Goal: Task Accomplishment & Management: Manage account settings

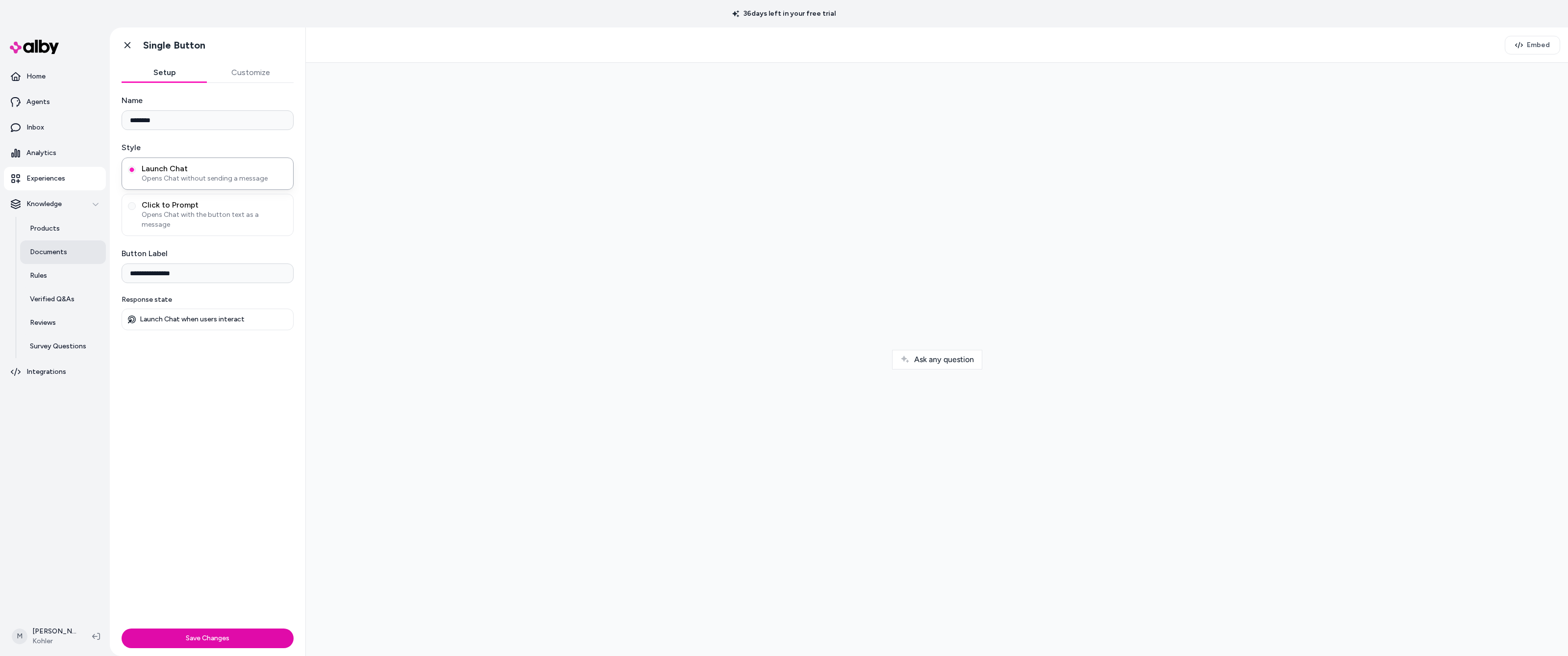
click at [44, 248] on p "Documents" at bounding box center [49, 252] width 37 height 10
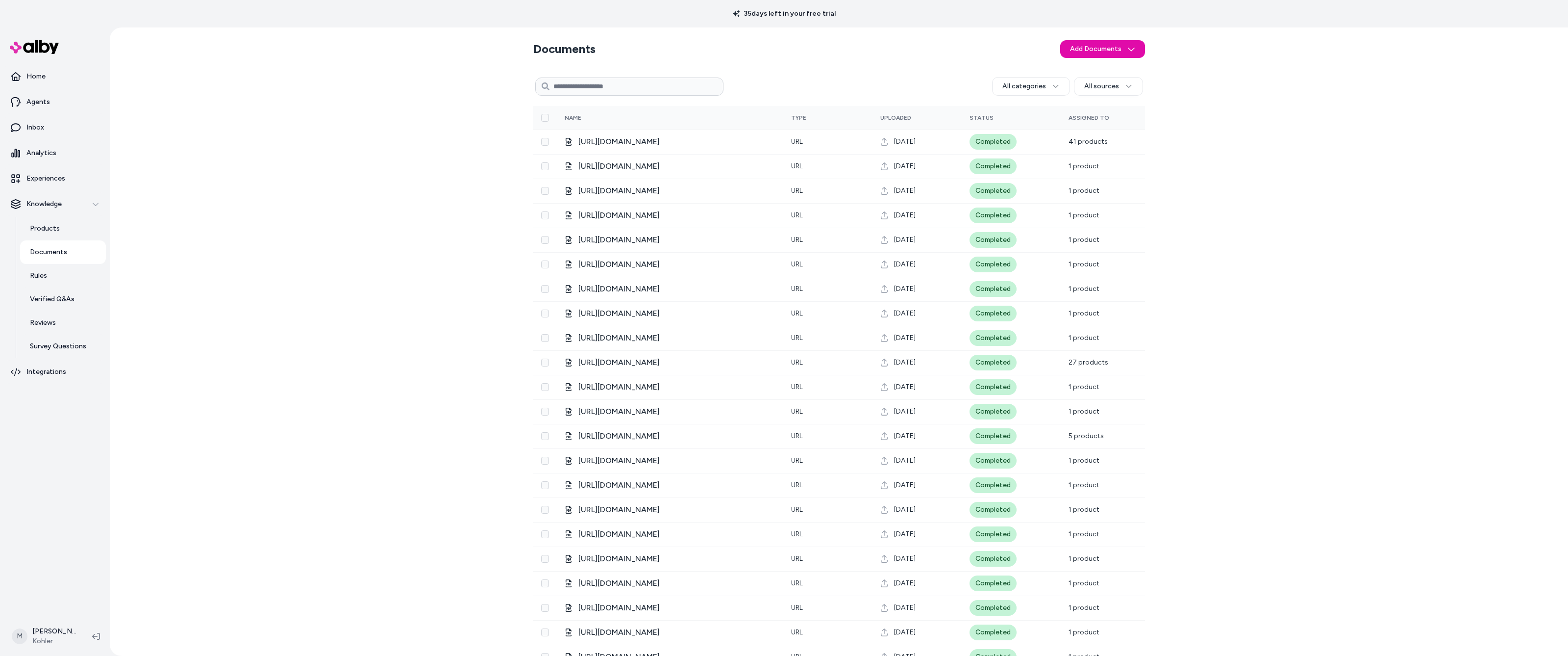
click at [637, 88] on input at bounding box center [629, 86] width 188 height 18
type input "*****"
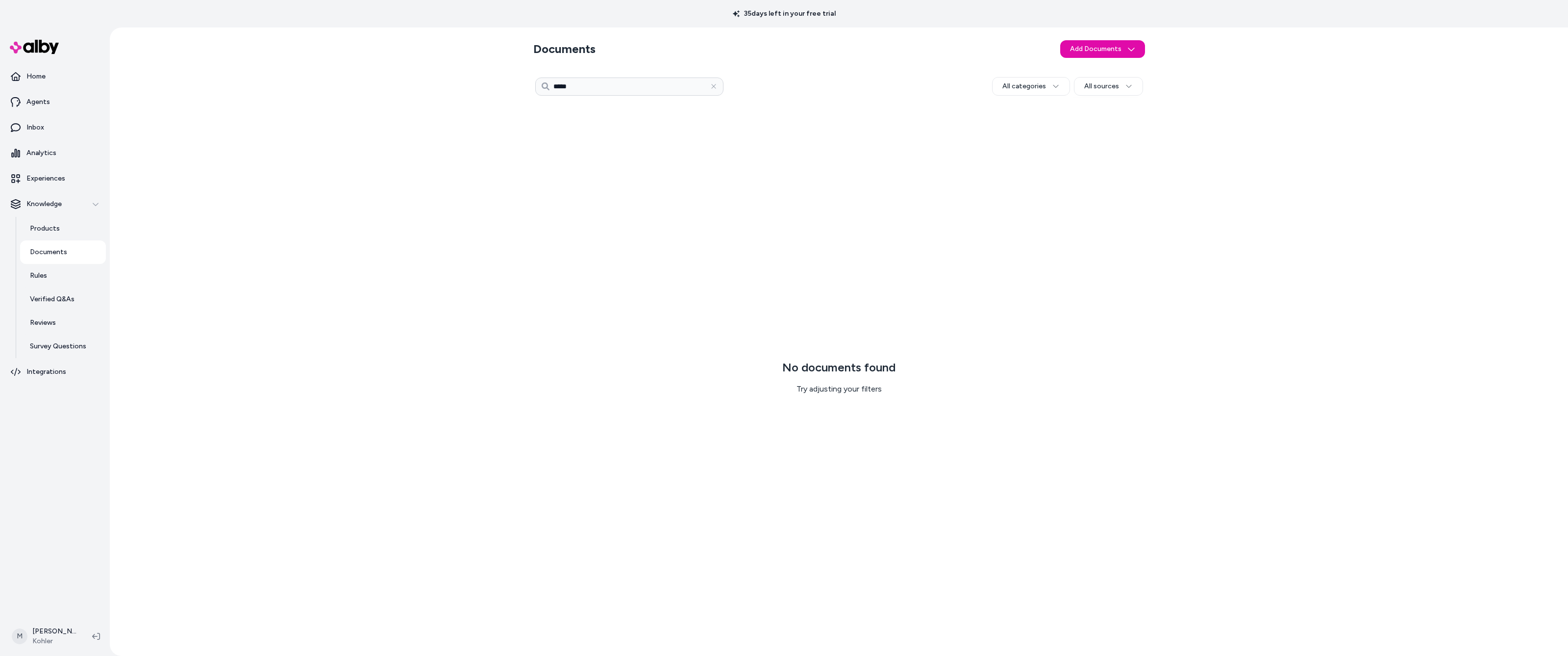
drag, startPoint x: 714, startPoint y: 88, endPoint x: 121, endPoint y: 65, distance: 593.4
click at [711, 88] on icon "button" at bounding box center [713, 86] width 7 height 7
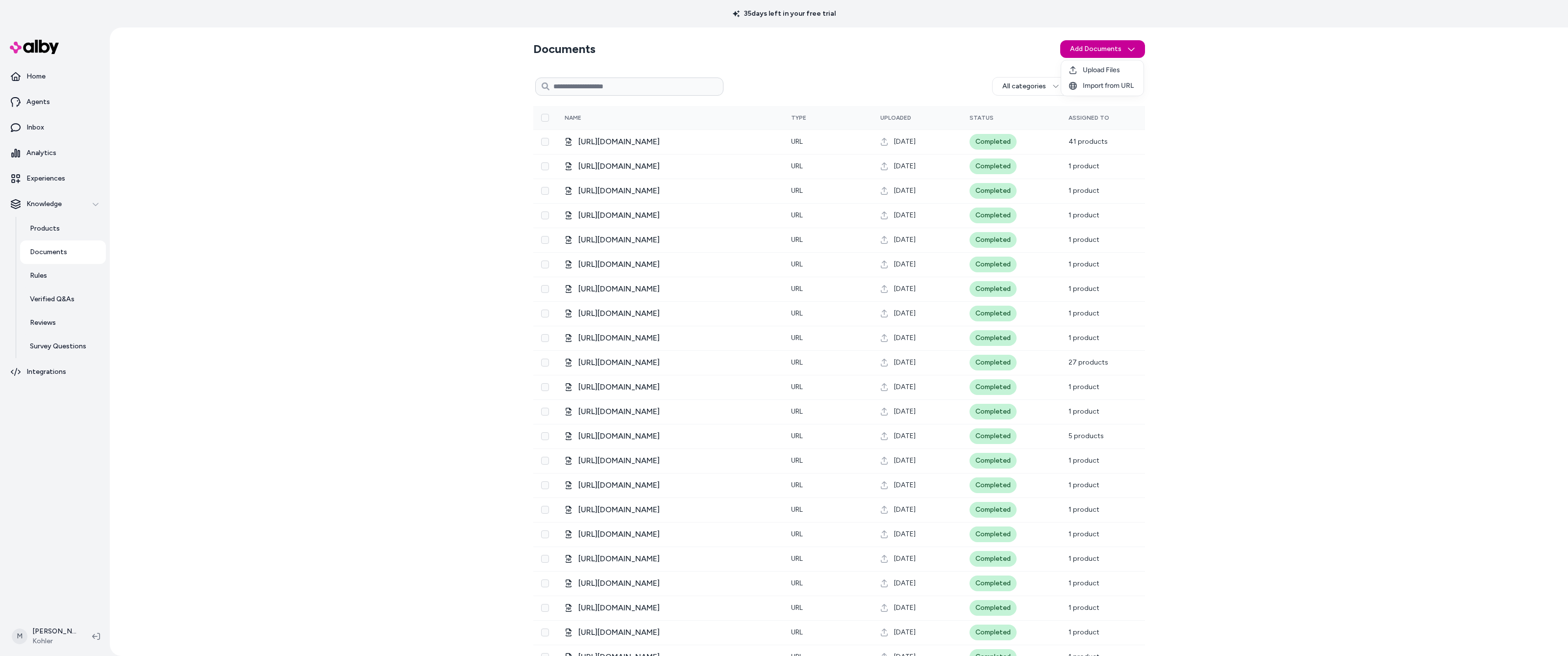
click at [1109, 50] on html "35 days left in your free trial Home Agents Inbox Analytics Experiences Knowled…" at bounding box center [784, 328] width 1568 height 656
click at [1107, 69] on span "Upload Files" at bounding box center [1101, 69] width 37 height 10
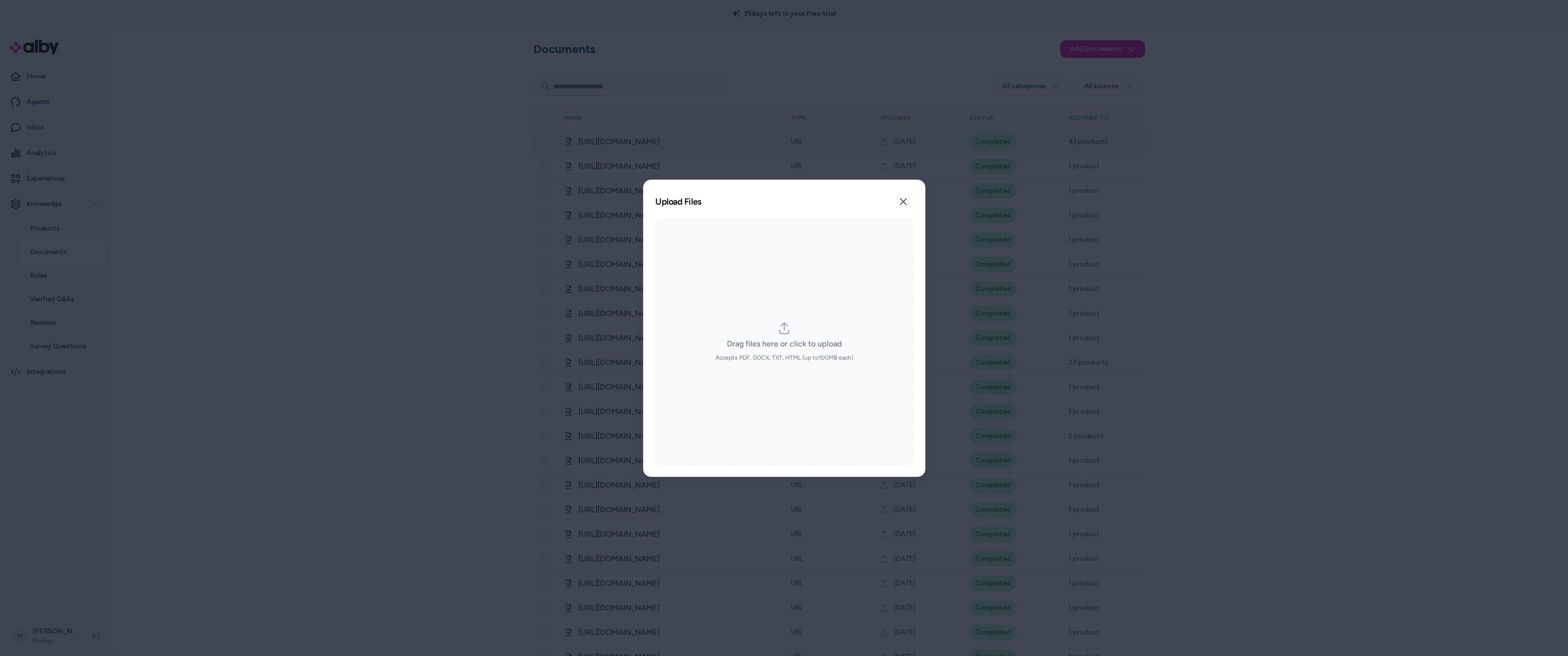
drag, startPoint x: 907, startPoint y: 202, endPoint x: 1051, endPoint y: 144, distance: 155.2
click at [907, 201] on icon "button" at bounding box center [904, 202] width 8 height 8
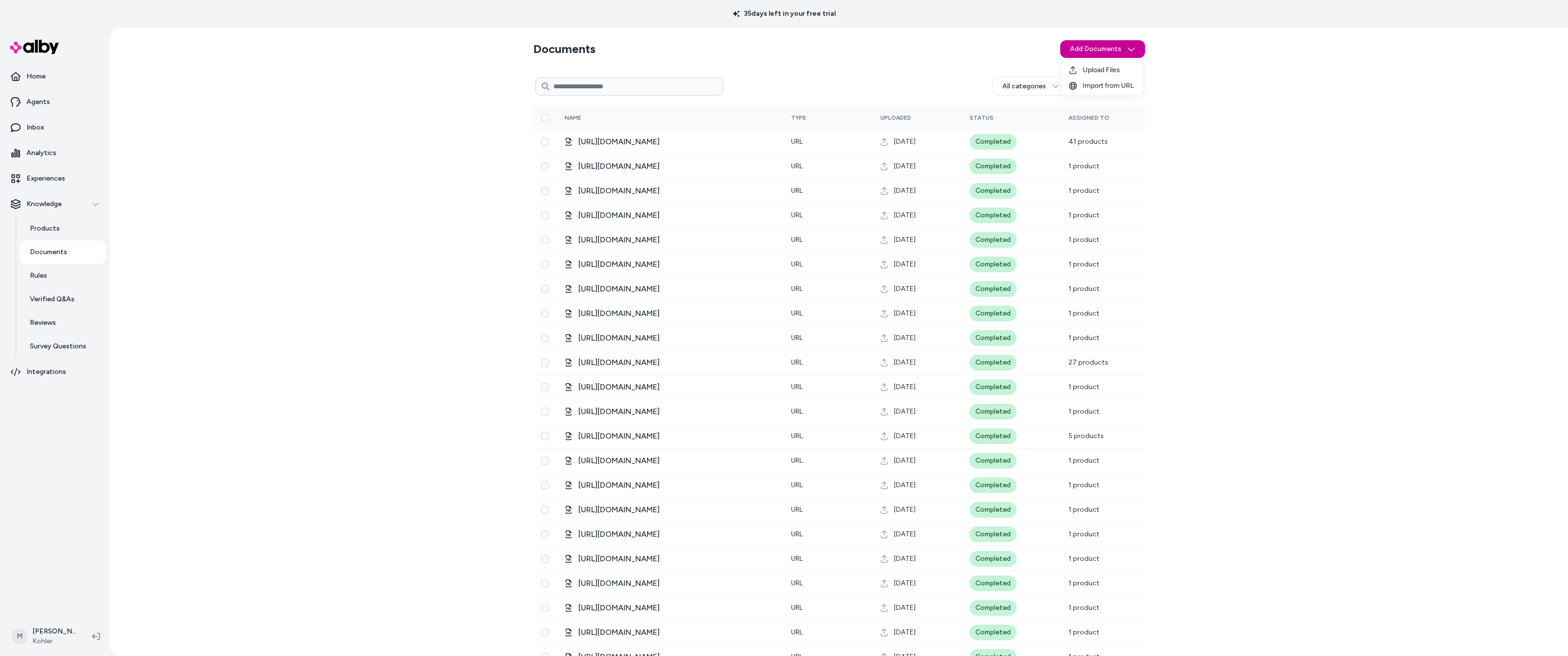
click at [1138, 48] on html "35 days left in your free trial Home Agents Inbox Analytics Experiences Knowled…" at bounding box center [784, 328] width 1568 height 656
click at [1117, 83] on span "Import from URL" at bounding box center [1108, 86] width 51 height 10
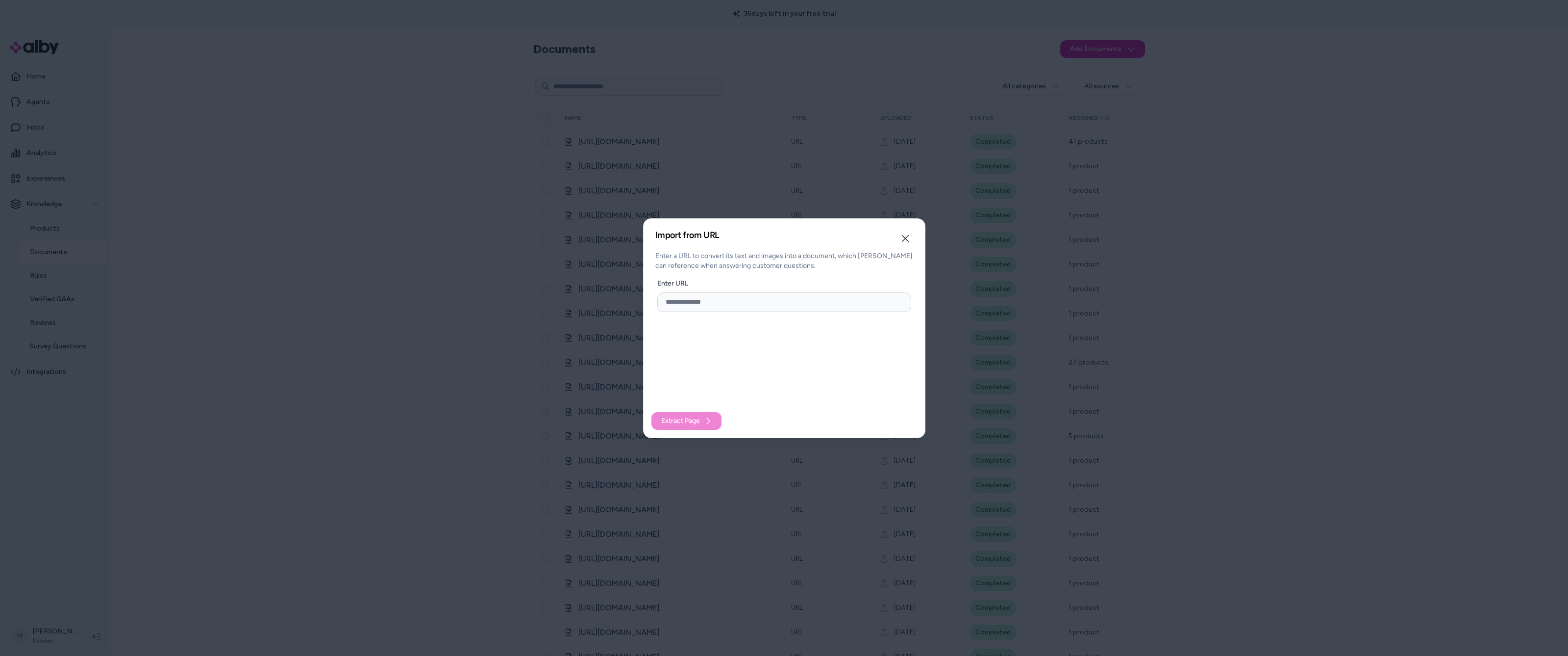
click at [714, 302] on input "url" at bounding box center [785, 302] width 254 height 20
paste input "**********"
type input "**********"
click at [695, 422] on span "Extract Page" at bounding box center [681, 420] width 38 height 10
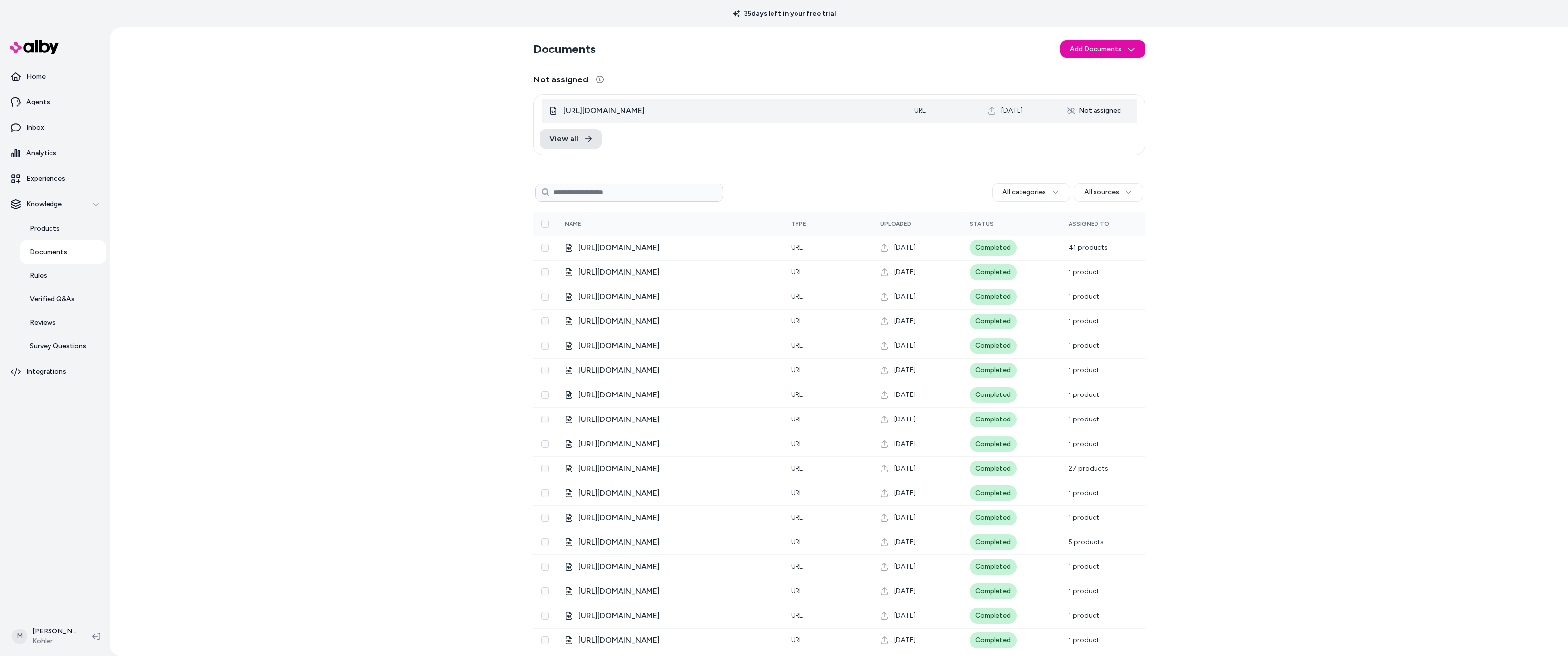
click at [1091, 112] on div "Not assigned" at bounding box center [1094, 110] width 66 height 16
click at [579, 137] on link "View all" at bounding box center [571, 139] width 62 height 20
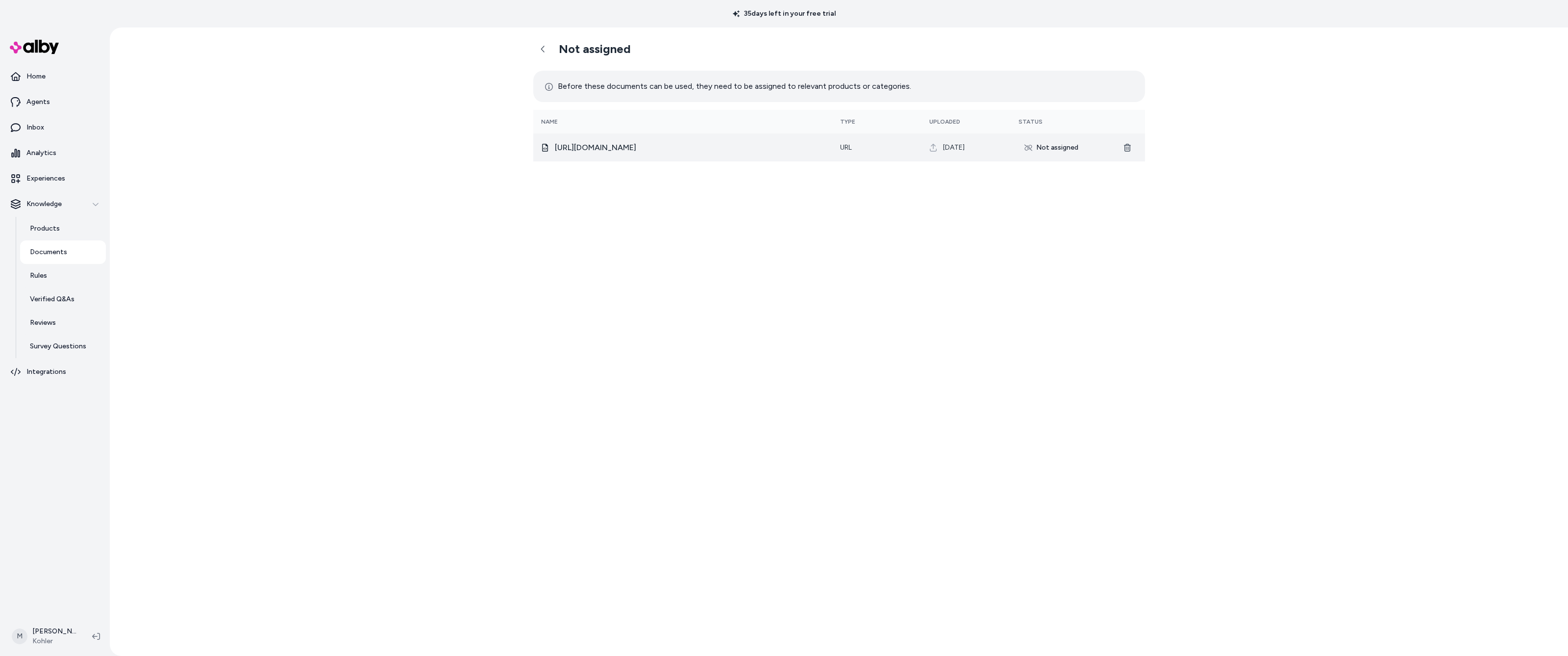
click at [1035, 150] on div "Not assigned" at bounding box center [1051, 147] width 66 height 16
click at [636, 147] on span "[URL][DOMAIN_NAME]" at bounding box center [596, 148] width 81 height 12
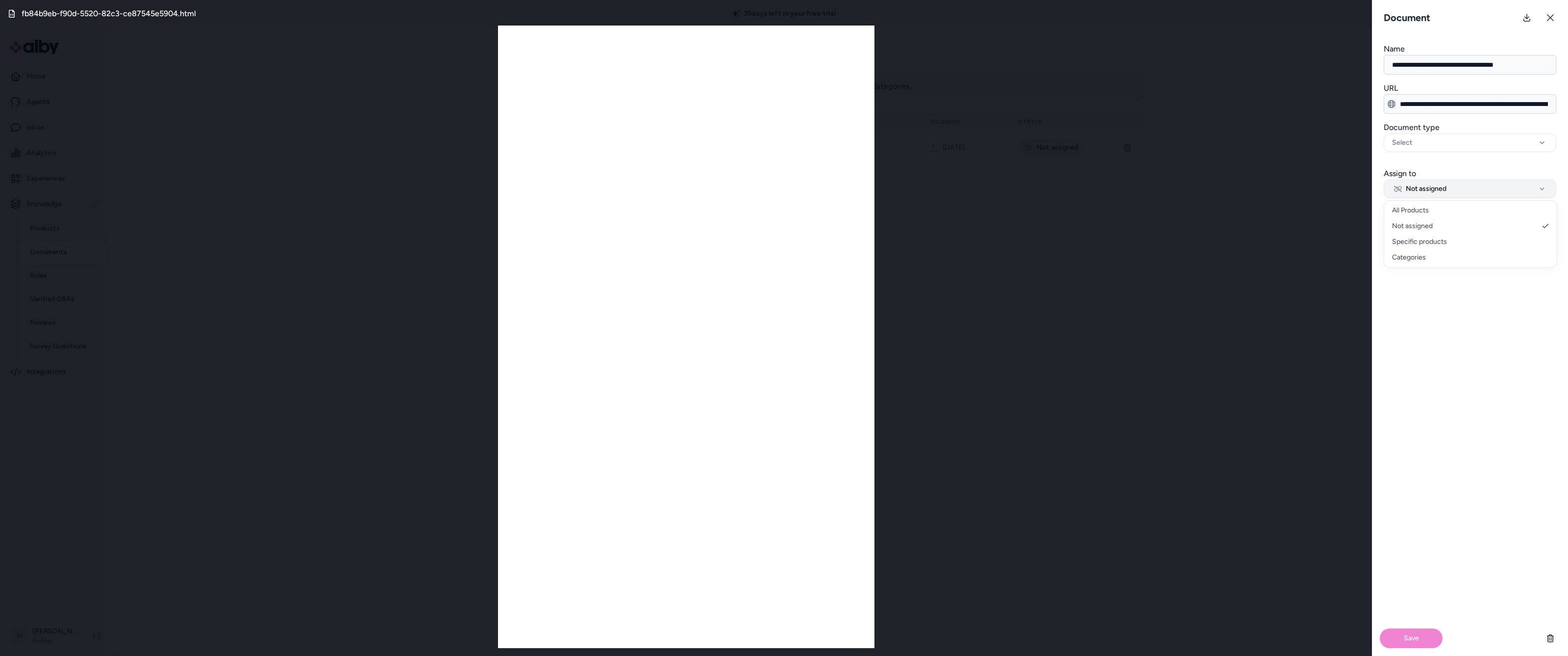
click at [1424, 192] on span "Not assigned" at bounding box center [1420, 188] width 52 height 10
select select "**********"
click at [1431, 219] on input at bounding box center [1471, 219] width 173 height 20
type input "*****"
click at [1423, 243] on li "Steam" at bounding box center [1470, 242] width 168 height 16
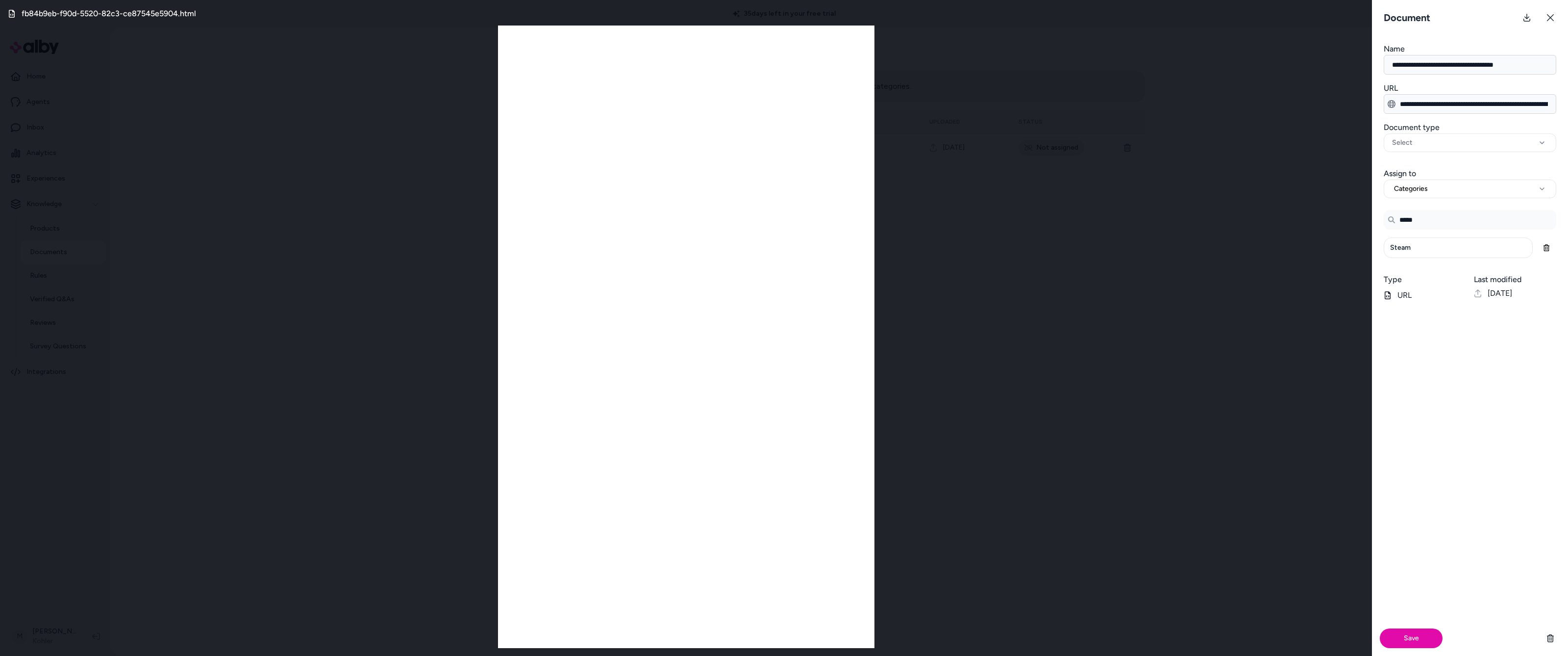
click at [1422, 131] on h3 "Document type" at bounding box center [1471, 128] width 173 height 12
click at [1422, 134] on button "Select" at bounding box center [1471, 143] width 173 height 18
click at [1423, 228] on span "Sizing guide" at bounding box center [1425, 227] width 37 height 10
click at [1426, 197] on span "Instructions" at bounding box center [1425, 195] width 37 height 10
click at [1453, 360] on div "Save" at bounding box center [1471, 482] width 196 height 347
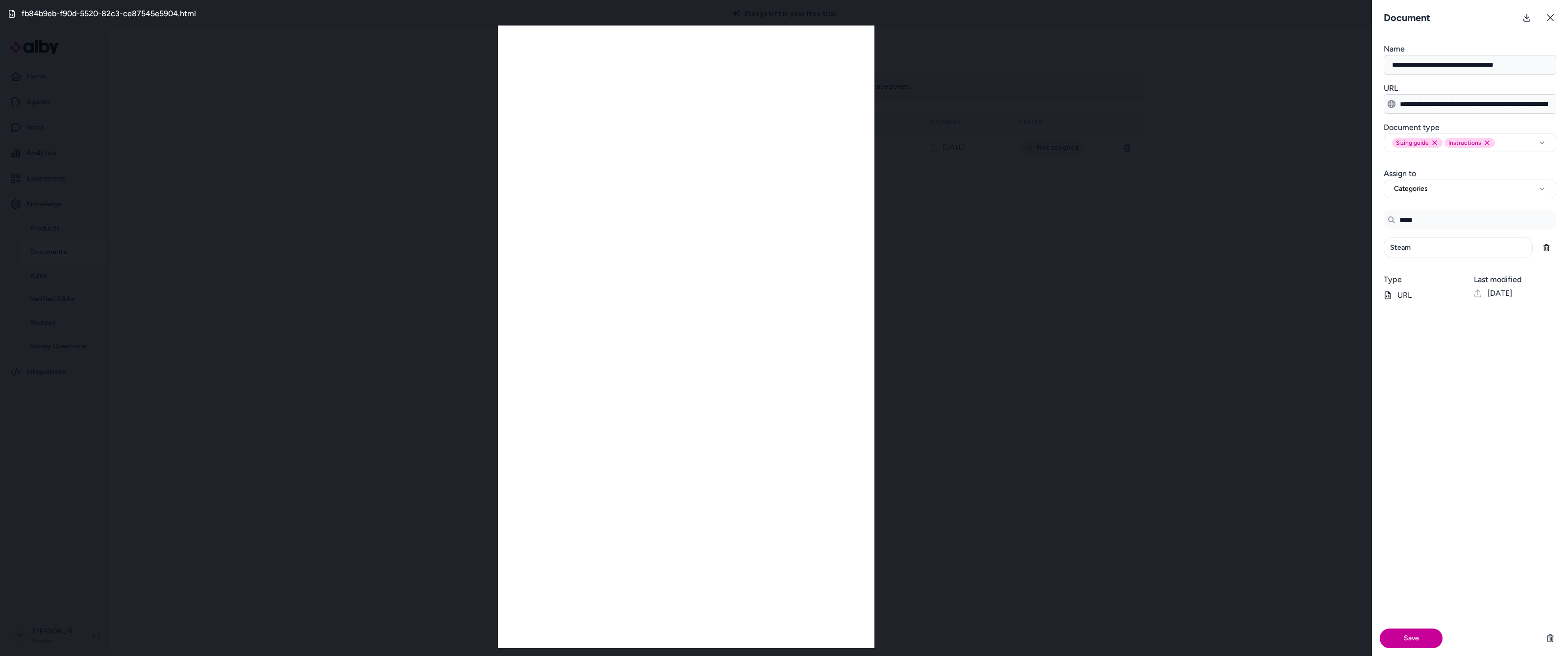
click at [1416, 645] on button "Save" at bounding box center [1411, 638] width 63 height 20
